Goal: Task Accomplishment & Management: Use online tool/utility

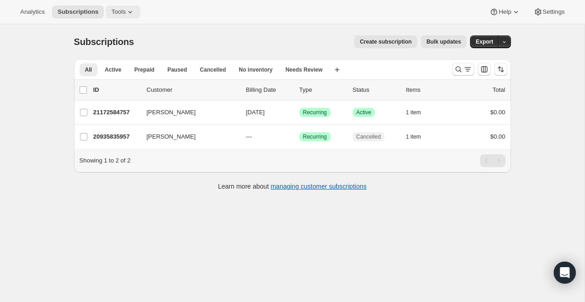
click at [125, 11] on span "Tools" at bounding box center [118, 11] width 14 height 7
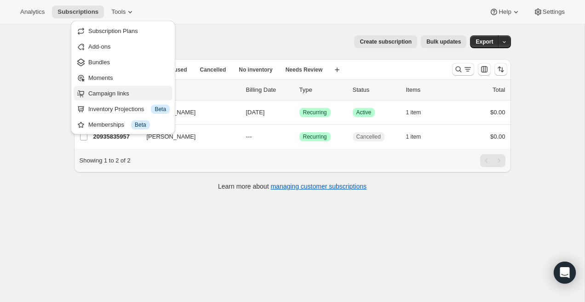
click at [128, 93] on span "Campaign links" at bounding box center [108, 93] width 41 height 7
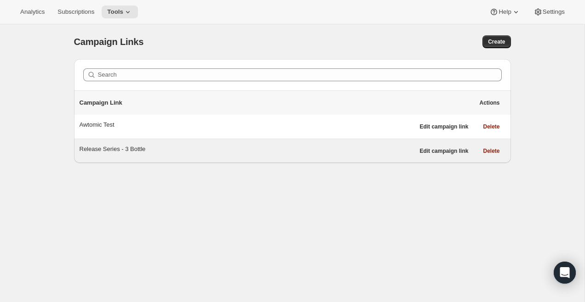
click at [125, 152] on div "Release Series - 3 Bottle" at bounding box center [247, 149] width 335 height 9
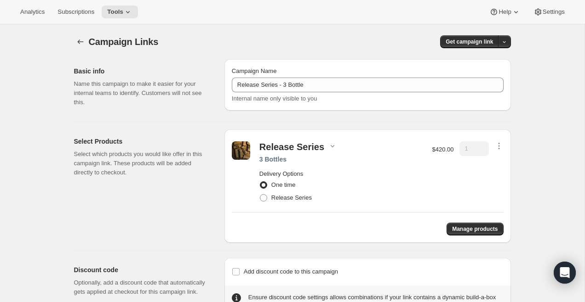
scroll to position [34, 0]
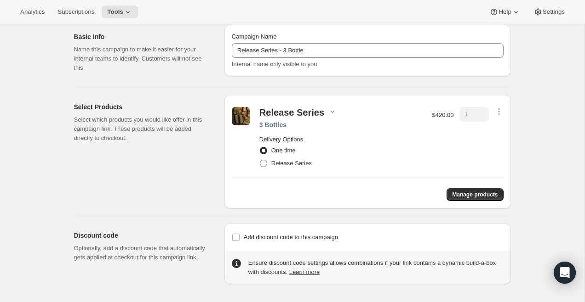
click at [279, 163] on span "Release Series" at bounding box center [291, 163] width 40 height 7
click at [260, 160] on input "Release Series" at bounding box center [260, 160] width 0 height 0
radio input "true"
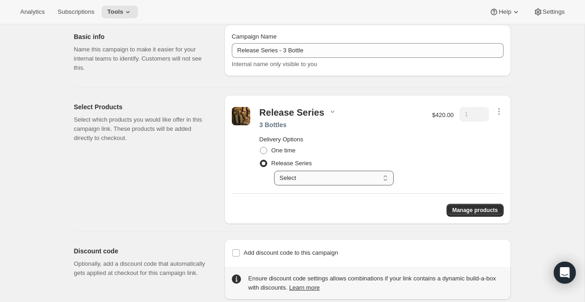
click at [298, 181] on select "Select Deliver every 4 months" at bounding box center [334, 178] width 120 height 15
click at [317, 180] on select "Select Deliver every 4 months" at bounding box center [334, 178] width 120 height 15
select select "gid://shopify/SellingPlan/710463488309"
click at [274, 171] on select "Select Deliver every 4 months" at bounding box center [334, 178] width 120 height 15
click at [303, 119] on div "Release Series 3 Bottles Delivery Options One time Release Series Select Delive…" at bounding box center [341, 146] width 171 height 79
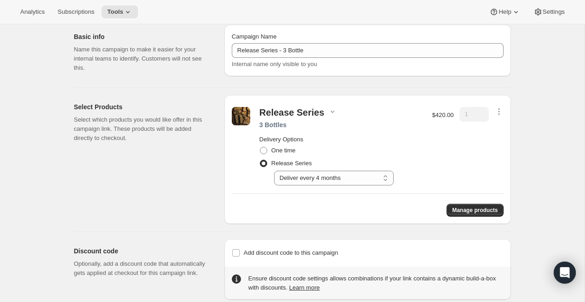
click at [305, 113] on div "Release Series" at bounding box center [291, 112] width 65 height 11
click at [323, 103] on div "Release Series 3 Bottles Delivery Options One time Release Series Select Delive…" at bounding box center [368, 147] width 272 height 88
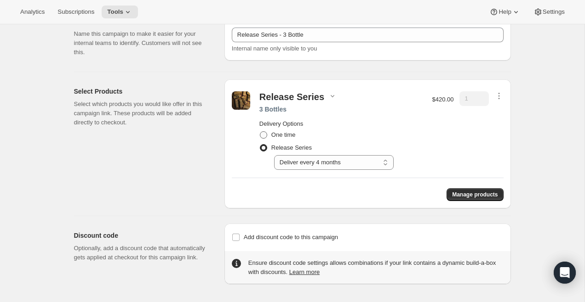
click at [278, 136] on span "One time" at bounding box center [283, 134] width 24 height 7
click at [260, 132] on input "One time" at bounding box center [260, 131] width 0 height 0
radio input "true"
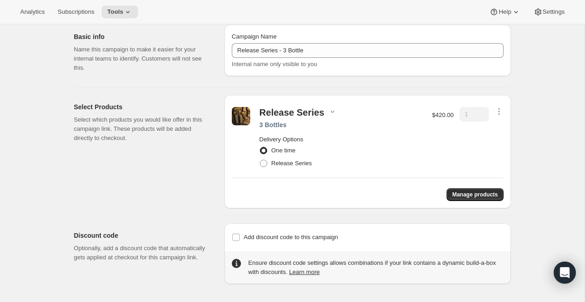
scroll to position [0, 0]
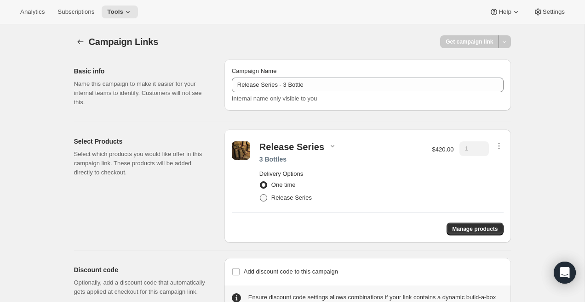
click at [295, 196] on span "Release Series" at bounding box center [291, 197] width 40 height 7
click at [260, 195] on input "Release Series" at bounding box center [260, 194] width 0 height 0
radio input "true"
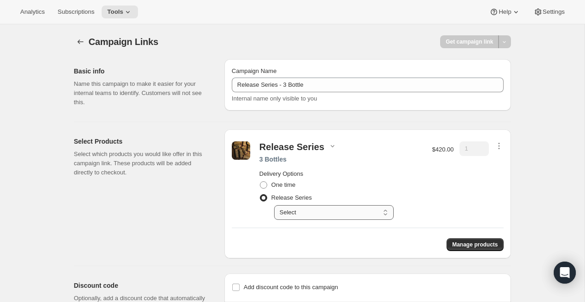
click at [304, 210] on select "Select Deliver every 4 months" at bounding box center [334, 212] width 120 height 15
select select "gid://shopify/SellingPlan/710463488309"
click at [274, 205] on select "Select Deliver every 4 months" at bounding box center [334, 212] width 120 height 15
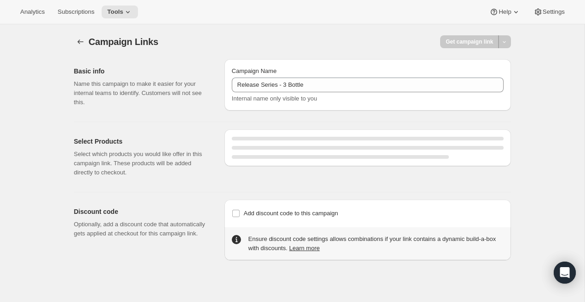
select select "gid://shopify/SellingPlan/710463488309"
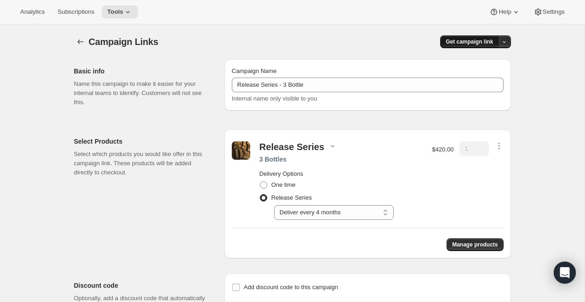
click at [469, 42] on span "Get campaign link" at bounding box center [468, 41] width 47 height 7
click at [479, 63] on span "Copy Link" at bounding box center [492, 60] width 27 height 7
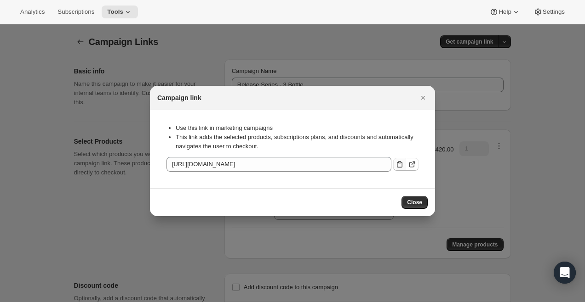
click at [399, 165] on icon ":r1s:" at bounding box center [399, 164] width 9 height 9
click at [425, 97] on icon "Close" at bounding box center [422, 97] width 9 height 9
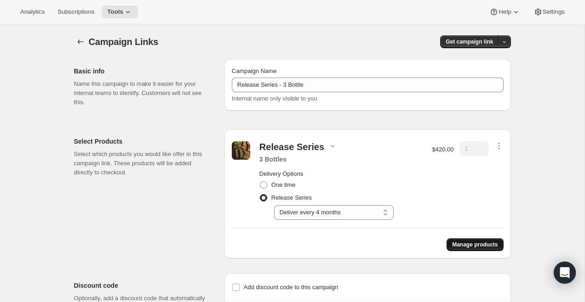
click at [471, 247] on span "Manage products" at bounding box center [475, 244] width 46 height 7
click at [79, 38] on icon "button" at bounding box center [80, 41] width 9 height 9
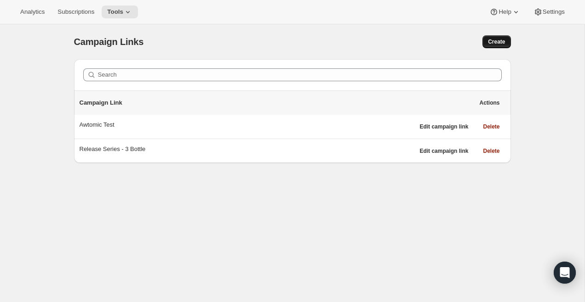
click at [496, 42] on span "Create" at bounding box center [496, 41] width 17 height 7
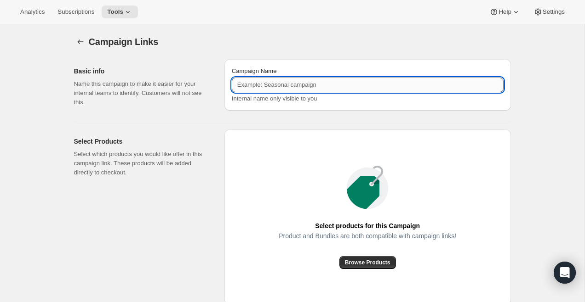
click at [260, 87] on input "Campaign Name" at bounding box center [368, 85] width 272 height 15
click at [288, 84] on input "Release Series - 3 Bottle" at bounding box center [368, 85] width 272 height 15
type input "Release Series - 6 Bottle"
click at [365, 263] on span "Browse Products" at bounding box center [368, 262] width 46 height 7
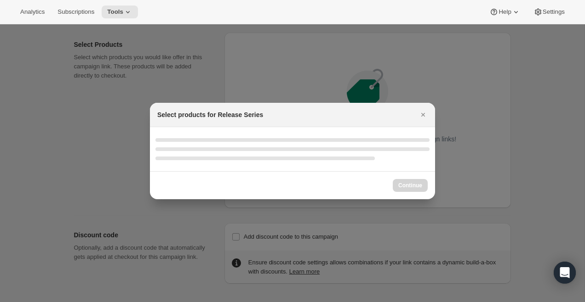
select select "gid://shopify/ProductVariant/51290224230709"
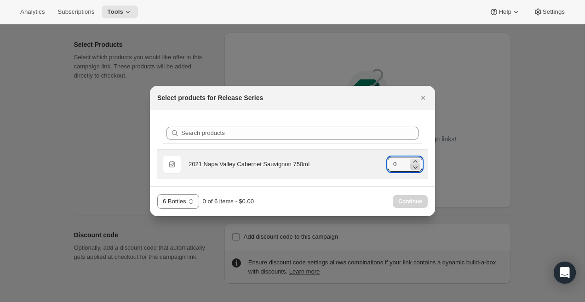
click at [416, 163] on icon ":r34:" at bounding box center [414, 167] width 9 height 9
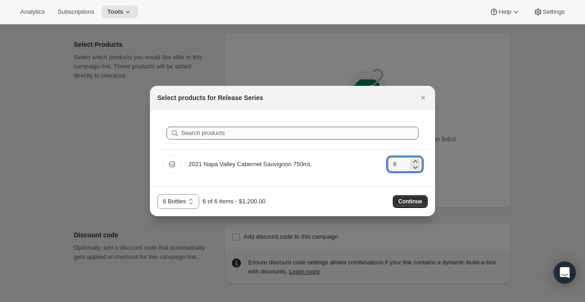
type input "6"
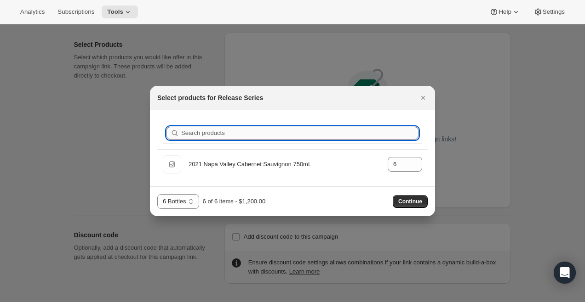
click at [244, 132] on input "Search products" at bounding box center [299, 133] width 237 height 13
type input "N"
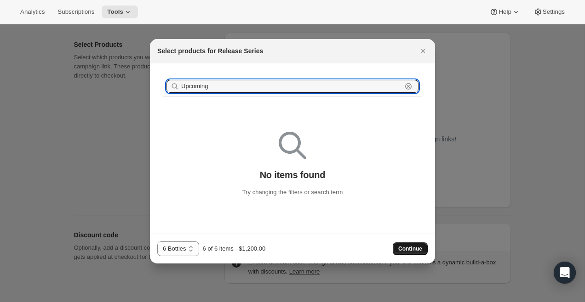
type input "Upcoming"
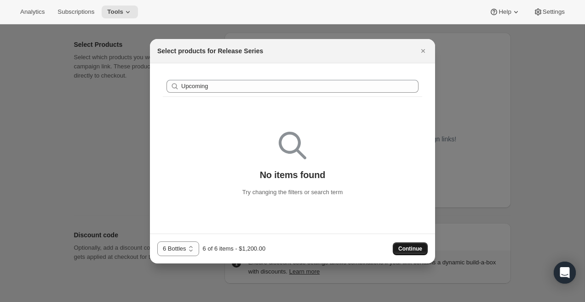
click at [405, 252] on button "Continue" at bounding box center [410, 249] width 35 height 13
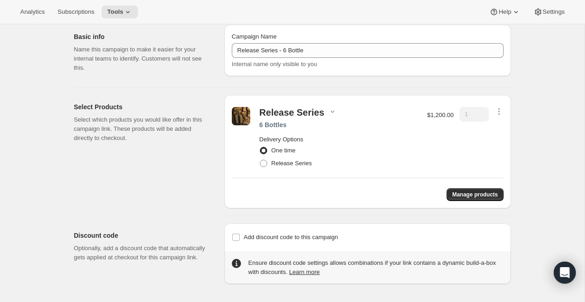
scroll to position [34, 0]
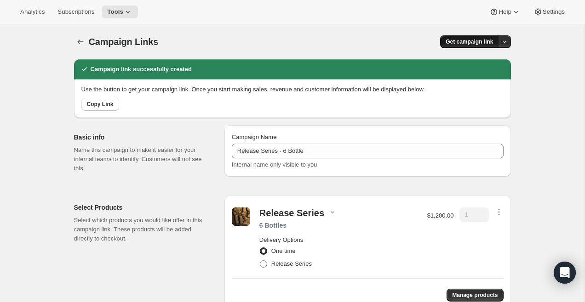
click at [450, 43] on span "Get campaign link" at bounding box center [468, 41] width 47 height 7
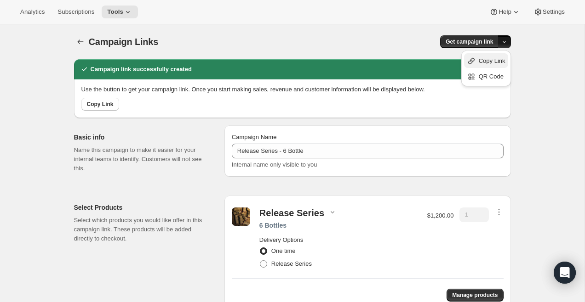
click at [486, 59] on span "Copy Link" at bounding box center [492, 60] width 27 height 7
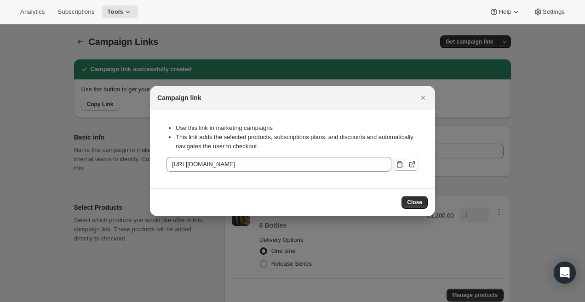
click at [399, 166] on icon ":r3k:" at bounding box center [399, 164] width 9 height 9
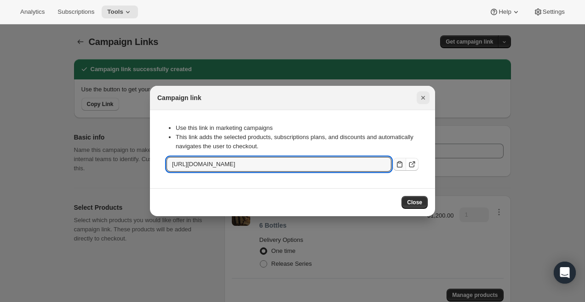
click at [422, 97] on icon "Close" at bounding box center [422, 97] width 9 height 9
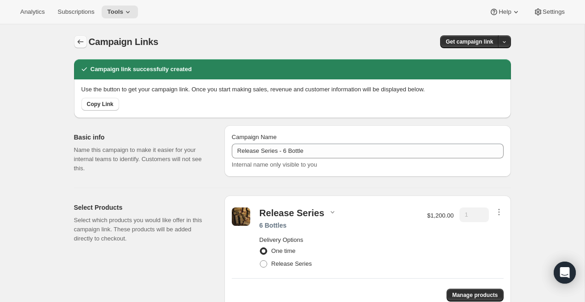
click at [84, 43] on icon "button" at bounding box center [80, 41] width 9 height 9
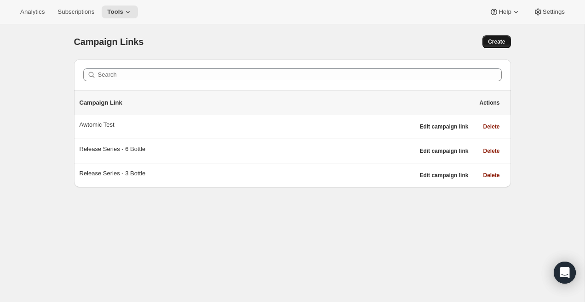
click at [495, 43] on span "Create" at bounding box center [496, 41] width 17 height 7
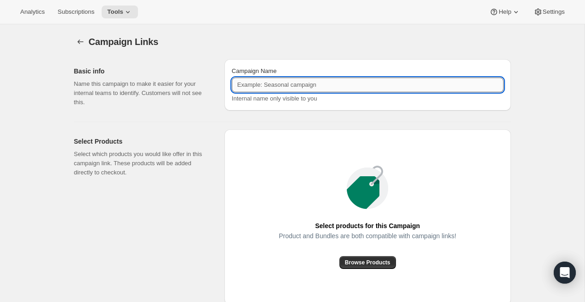
click at [262, 82] on input "Campaign Name" at bounding box center [368, 85] width 272 height 15
type input "Release Series - 12 Bottle"
click at [370, 263] on span "Browse Products" at bounding box center [368, 262] width 46 height 7
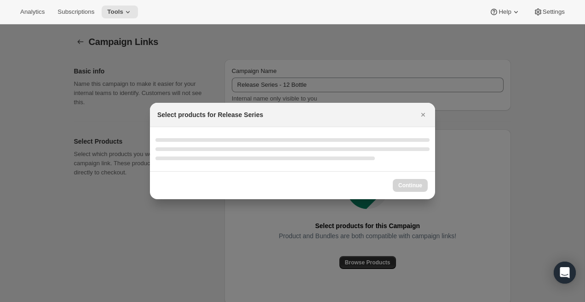
select select "gid://shopify/ProductVariant/51290224263477"
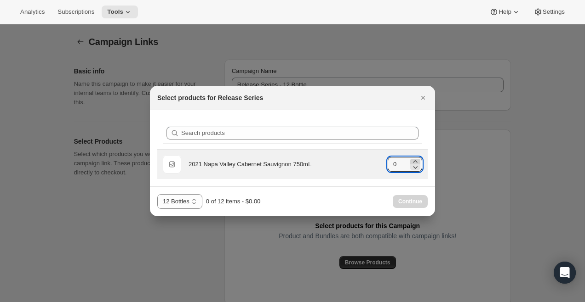
click at [417, 162] on icon ":r4i:" at bounding box center [415, 161] width 4 height 2
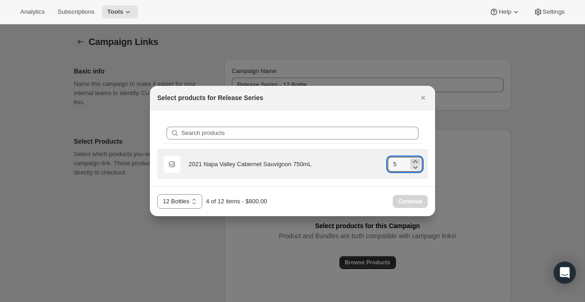
click at [417, 162] on icon ":r4i:" at bounding box center [415, 161] width 4 height 2
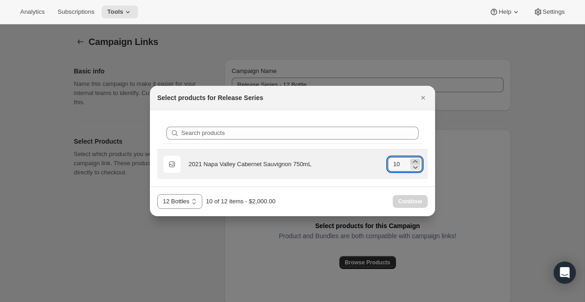
click at [417, 162] on icon ":r4i:" at bounding box center [415, 161] width 4 height 2
click at [419, 168] on icon ":r4i:" at bounding box center [414, 167] width 9 height 9
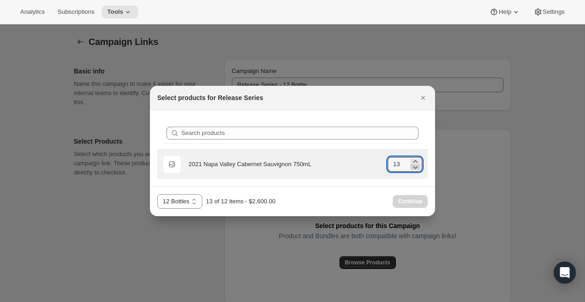
type input "12"
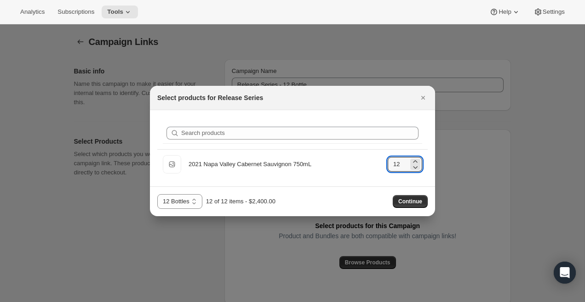
click at [414, 194] on div "3 Bottles 6 Bottles 12 Bottles 12 Bottles 12 of 12 items - $2,400.00 Continue" at bounding box center [292, 201] width 270 height 15
click at [414, 200] on span "Continue" at bounding box center [410, 201] width 24 height 7
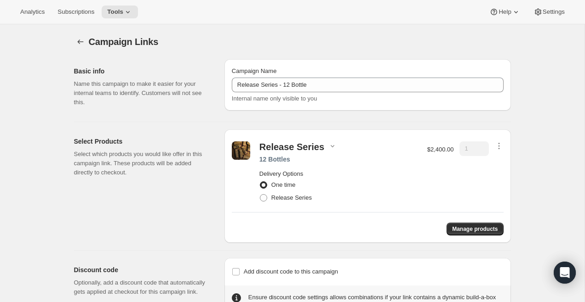
scroll to position [34, 0]
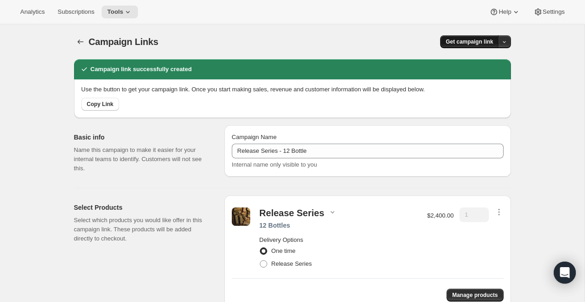
click at [471, 40] on span "Get campaign link" at bounding box center [468, 41] width 47 height 7
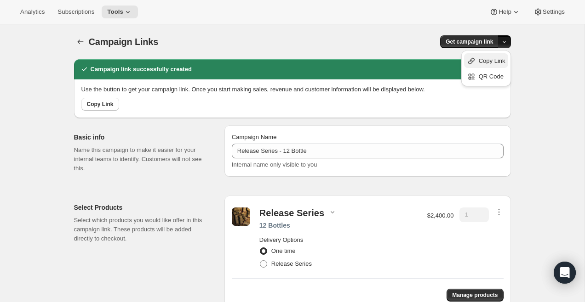
click at [479, 59] on span "Copy Link" at bounding box center [492, 60] width 27 height 7
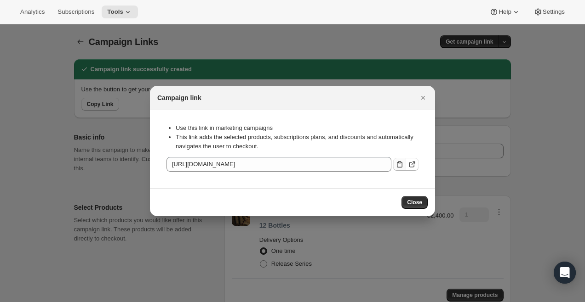
click at [401, 162] on icon ":r52:" at bounding box center [399, 164] width 9 height 9
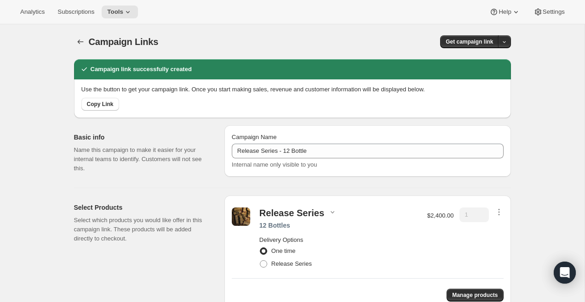
click at [303, 211] on div "Release Series" at bounding box center [291, 213] width 65 height 11
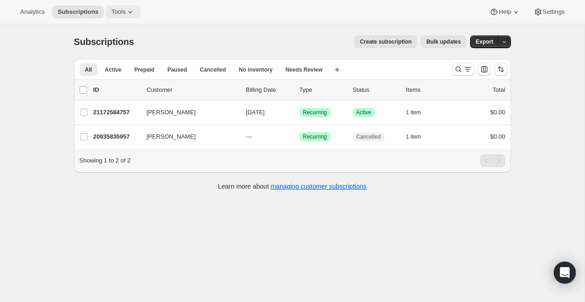
click at [130, 14] on icon at bounding box center [129, 11] width 9 height 9
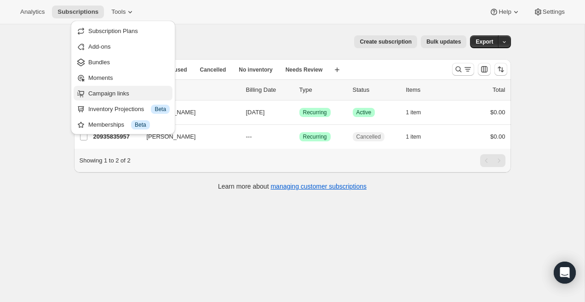
click at [128, 90] on span "Campaign links" at bounding box center [108, 93] width 41 height 7
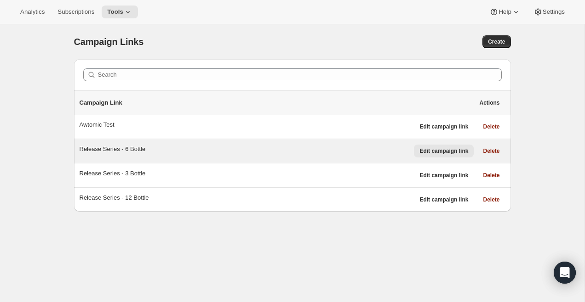
click at [427, 149] on span "Edit campaign link" at bounding box center [443, 151] width 49 height 7
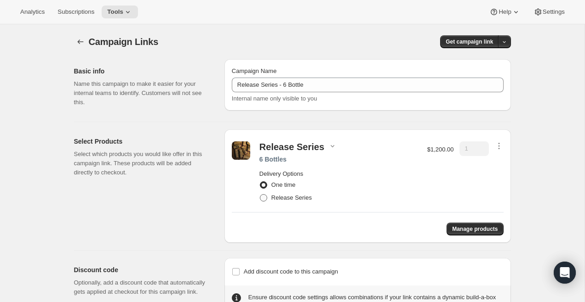
click at [279, 192] on label "Release Series" at bounding box center [285, 198] width 52 height 13
click at [260, 194] on input "Release Series" at bounding box center [260, 194] width 0 height 0
radio input "true"
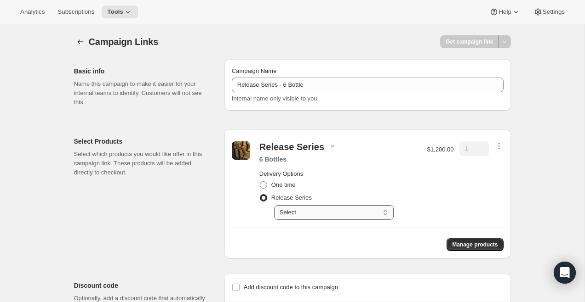
click at [302, 215] on select "Select Deliver every 4 months" at bounding box center [334, 212] width 120 height 15
select select "gid://shopify/SellingPlan/710463488309"
click at [274, 205] on select "Select Deliver every 4 months" at bounding box center [334, 212] width 120 height 15
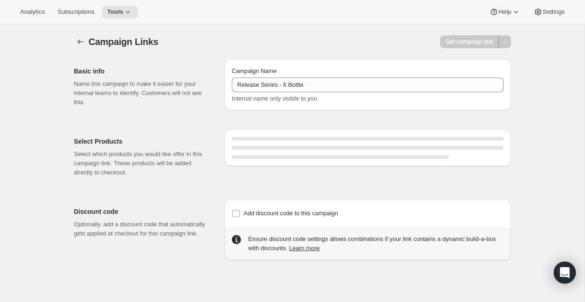
select select "gid://shopify/SellingPlan/710463488309"
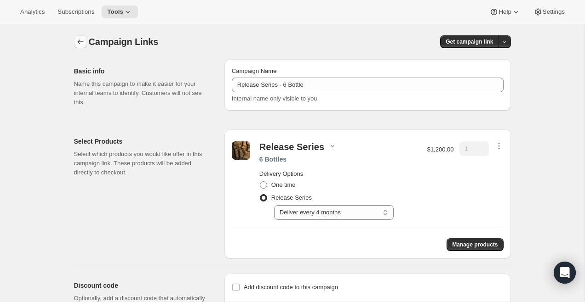
click at [80, 40] on icon "button" at bounding box center [80, 41] width 9 height 9
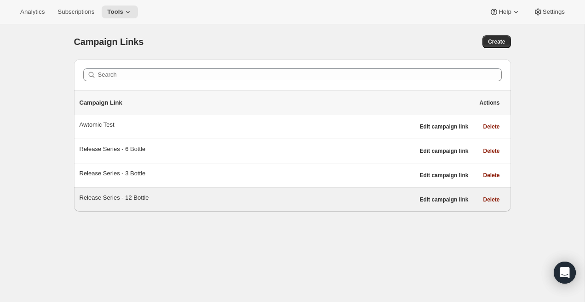
click at [154, 198] on div "Release Series - 12 Bottle" at bounding box center [247, 198] width 335 height 9
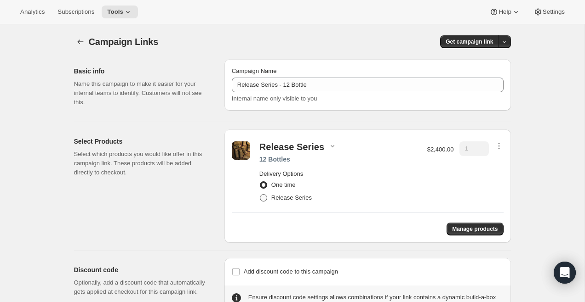
click at [282, 200] on span "Release Series" at bounding box center [291, 197] width 40 height 7
click at [260, 195] on input "Release Series" at bounding box center [260, 194] width 0 height 0
radio input "true"
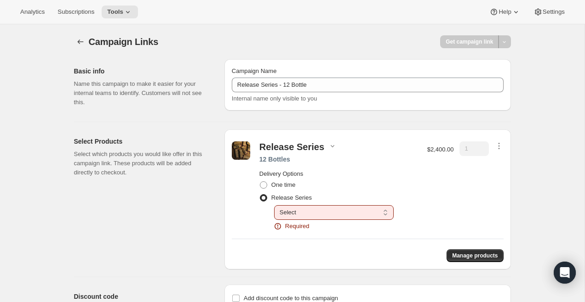
click at [302, 218] on select "Select Deliver every 4 months" at bounding box center [334, 212] width 120 height 15
select select "gid://shopify/SellingPlan/710463488309"
click at [274, 205] on select "Select Deliver every 4 months" at bounding box center [334, 212] width 120 height 15
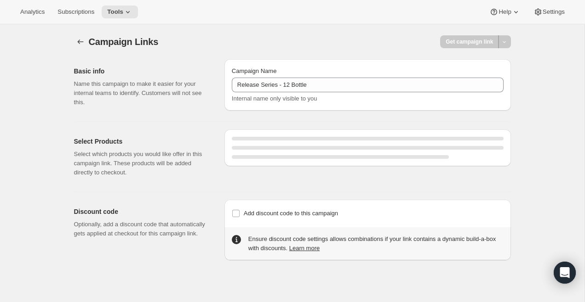
select select "gid://shopify/SellingPlan/710463488309"
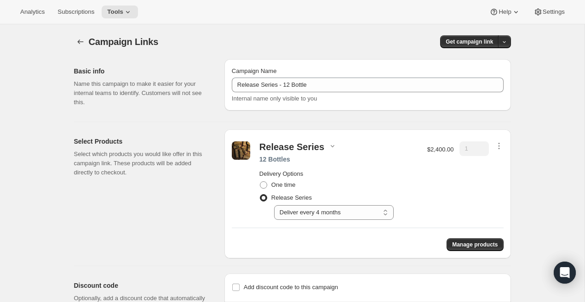
scroll to position [50, 0]
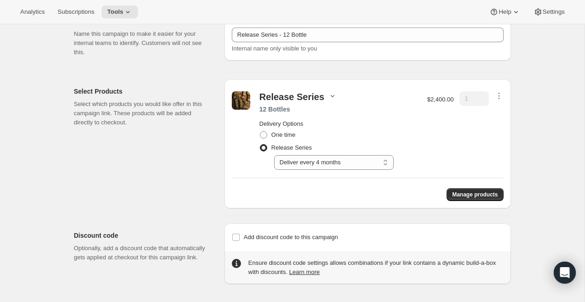
click at [331, 94] on icon "button" at bounding box center [332, 95] width 9 height 9
click at [466, 196] on span "Manage products" at bounding box center [475, 194] width 46 height 7
click at [452, 192] on span "Manage products" at bounding box center [475, 194] width 46 height 7
click at [324, 161] on select "Select Deliver every 4 months" at bounding box center [334, 162] width 120 height 15
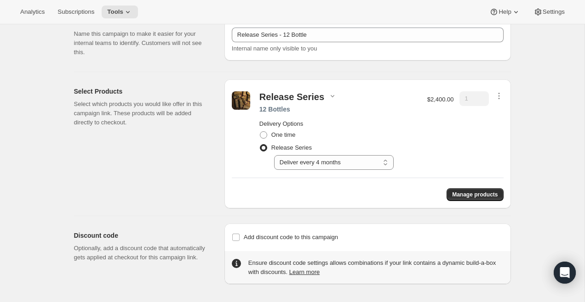
scroll to position [0, 0]
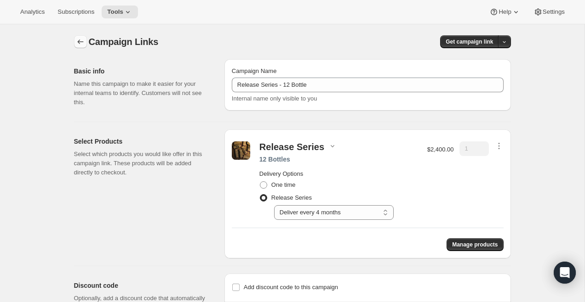
click at [79, 37] on button "button" at bounding box center [80, 41] width 13 height 13
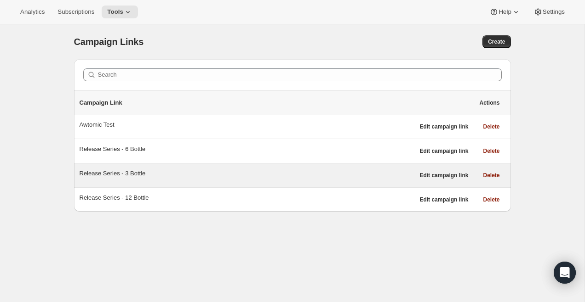
click at [208, 172] on div "Release Series - 3 Bottle" at bounding box center [247, 173] width 335 height 9
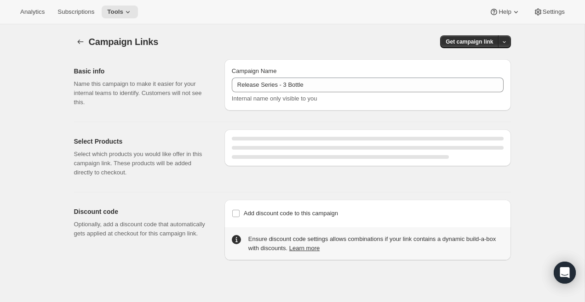
select select "gid://shopify/SellingPlan/710463488309"
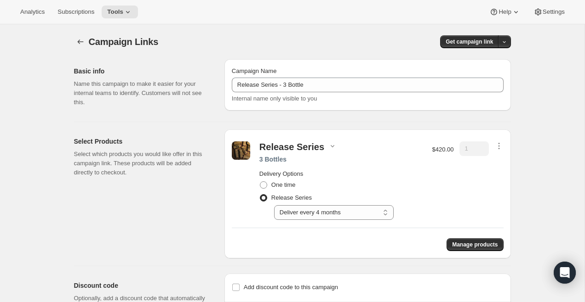
scroll to position [50, 0]
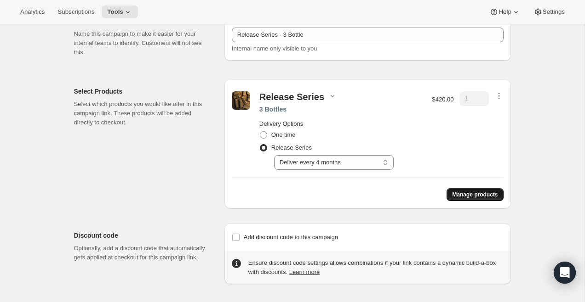
click at [469, 194] on span "Manage products" at bounding box center [475, 194] width 46 height 7
